Goal: Task Accomplishment & Management: Manage account settings

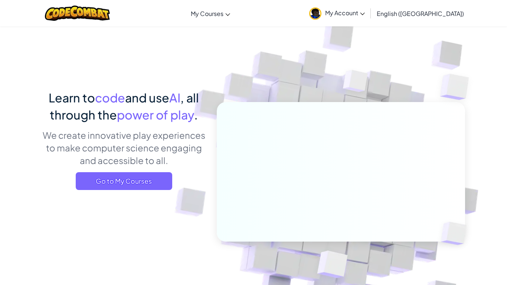
click at [321, 7] on img at bounding box center [315, 13] width 12 height 12
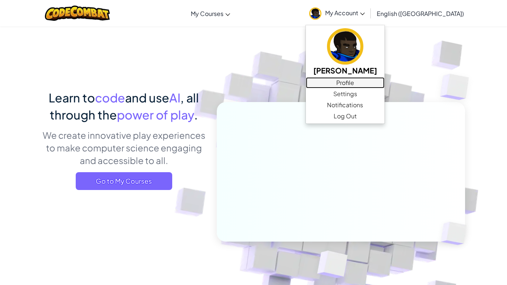
click at [385, 81] on link "Profile" at bounding box center [345, 82] width 79 height 11
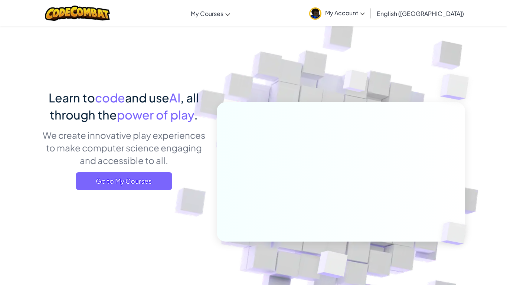
click at [369, 21] on link "My Account" at bounding box center [337, 12] width 63 height 23
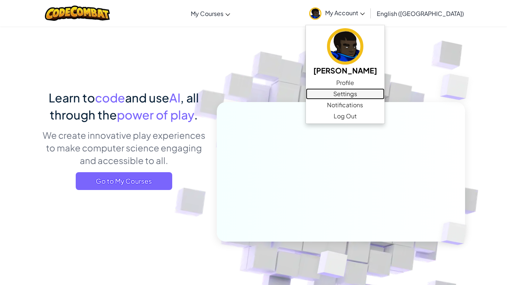
click at [381, 96] on link "Settings" at bounding box center [345, 93] width 79 height 11
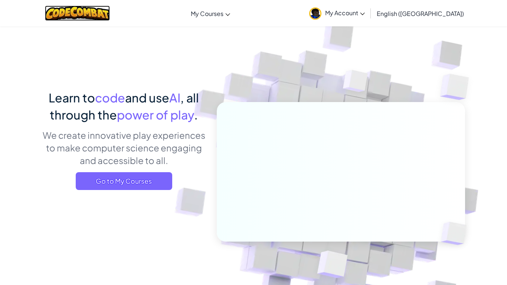
click at [101, 8] on img at bounding box center [77, 13] width 65 height 15
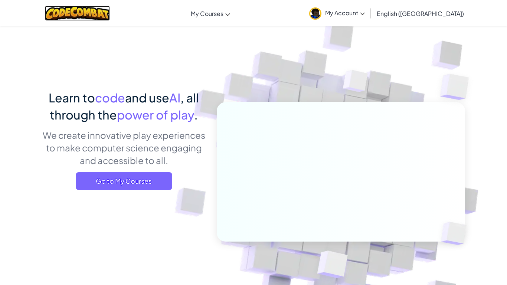
click at [101, 8] on img at bounding box center [77, 13] width 65 height 15
